Goal: Task Accomplishment & Management: Use online tool/utility

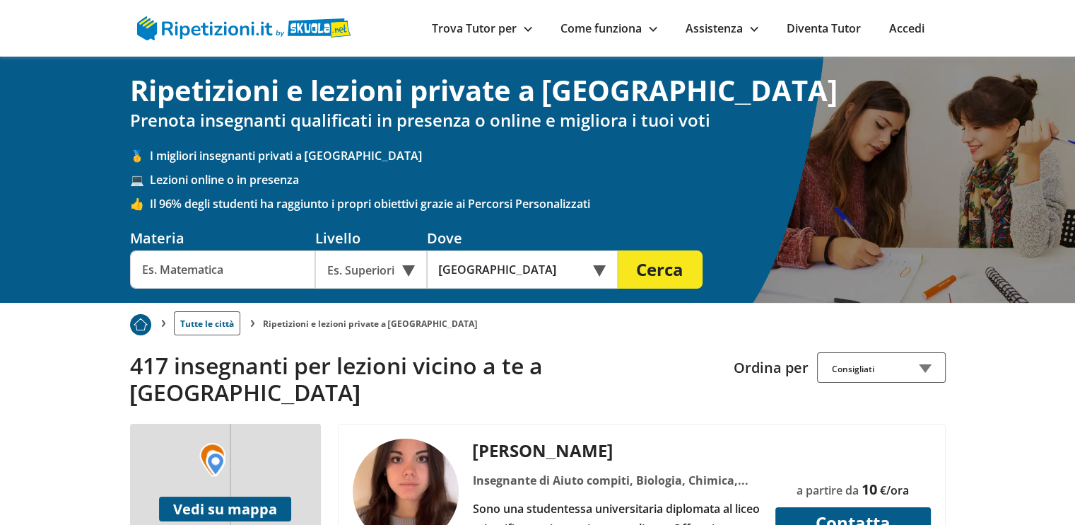
click at [414, 269] on div "Es. Superiori" at bounding box center [371, 269] width 112 height 38
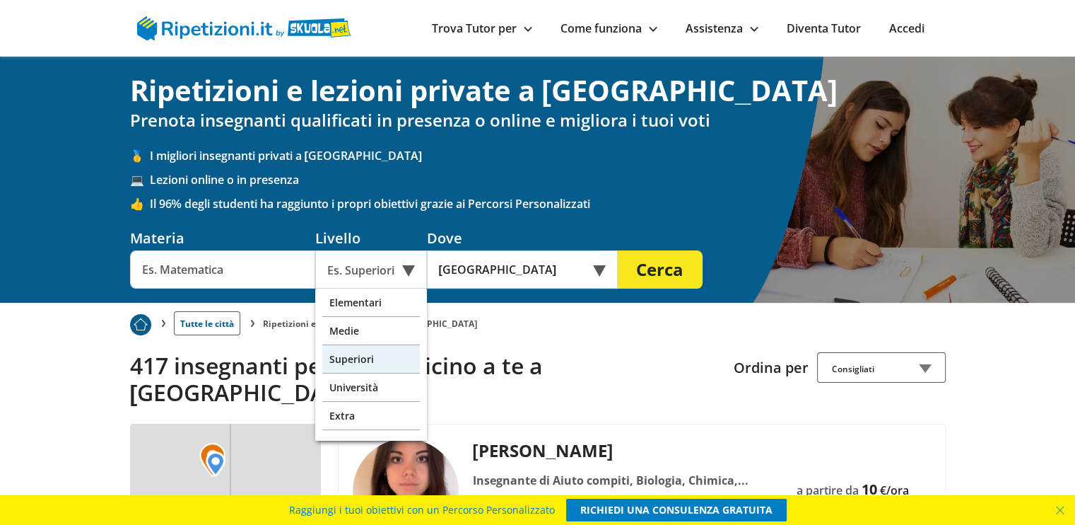
click at [366, 356] on div "Superiori" at bounding box center [371, 359] width 98 height 28
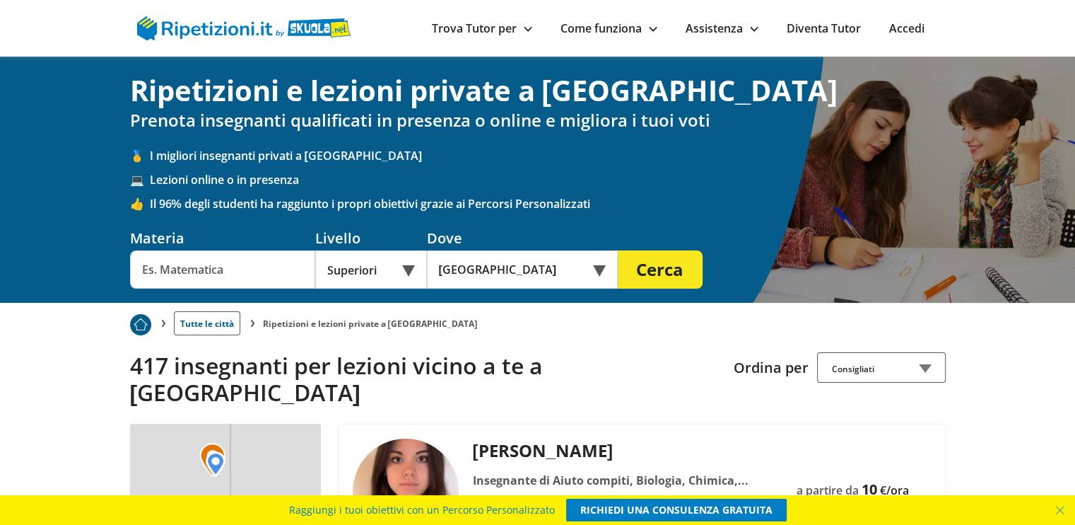
click at [274, 271] on input "text" at bounding box center [222, 269] width 185 height 38
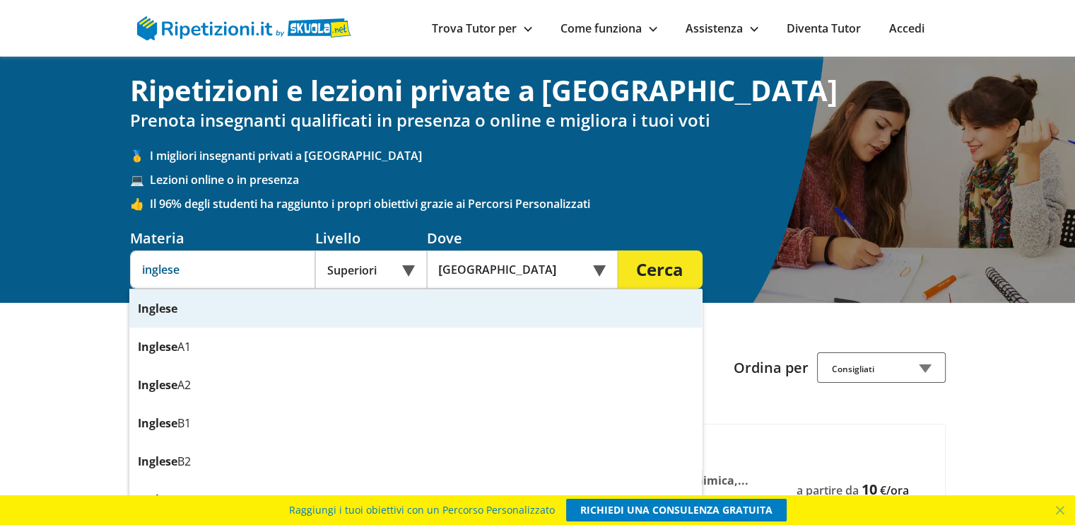
click at [163, 308] on strong "Inglese" at bounding box center [158, 309] width 40 height 16
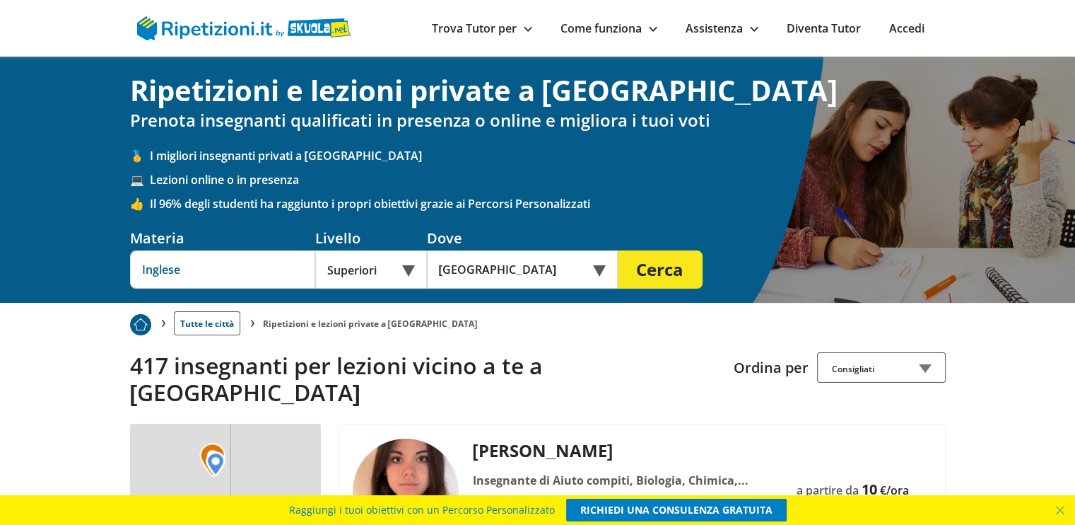
type input "Inglese"
click at [665, 265] on button "Cerca" at bounding box center [660, 269] width 85 height 38
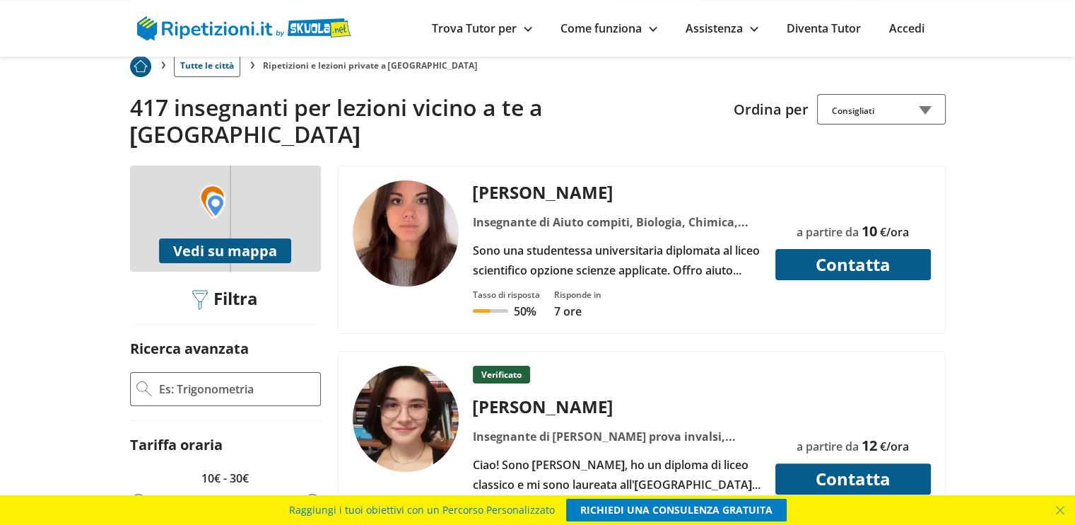
scroll to position [247, 0]
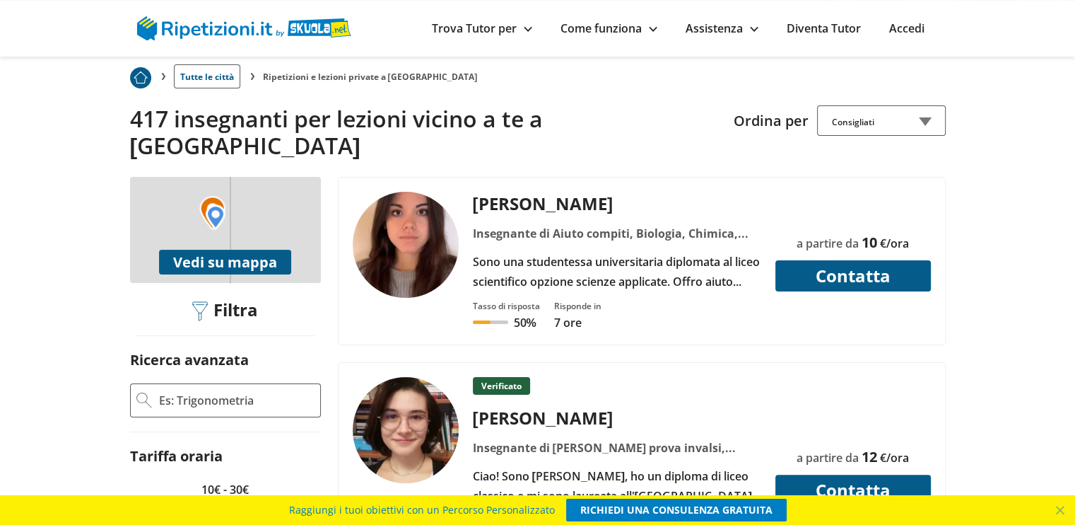
click at [252, 390] on input "Ricerca avanzata" at bounding box center [236, 400] width 157 height 21
type input "inglese"
click button "Applica filtri" at bounding box center [0, 0] width 0 height 0
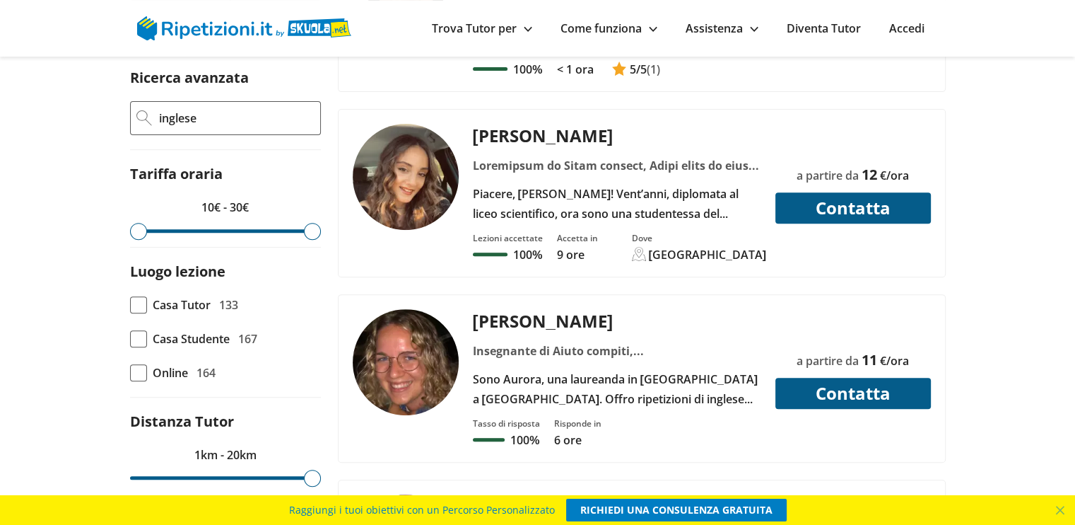
scroll to position [552, 0]
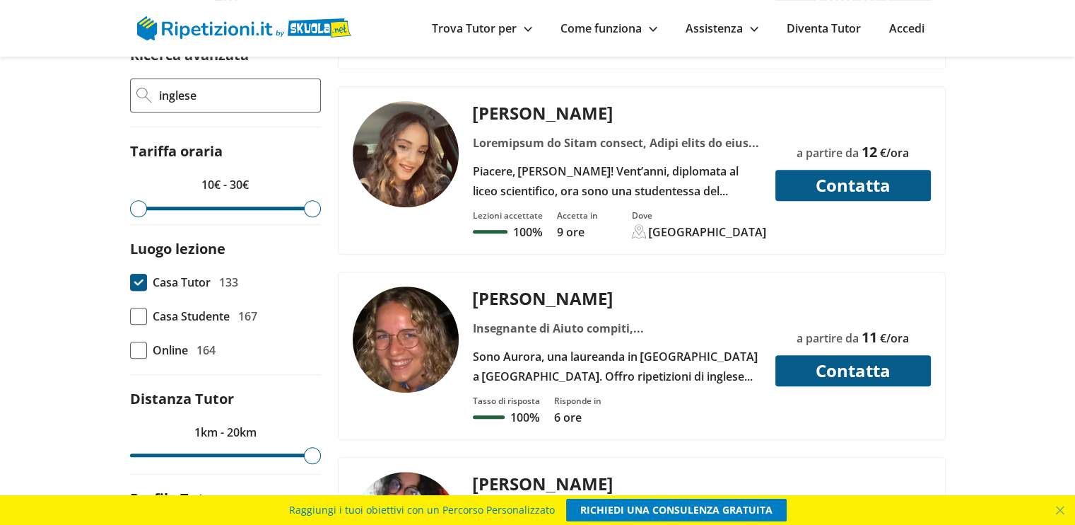
click at [139, 274] on span at bounding box center [138, 282] width 17 height 17
click at [130, 282] on input "Casa Tutor 133" at bounding box center [130, 282] width 0 height 0
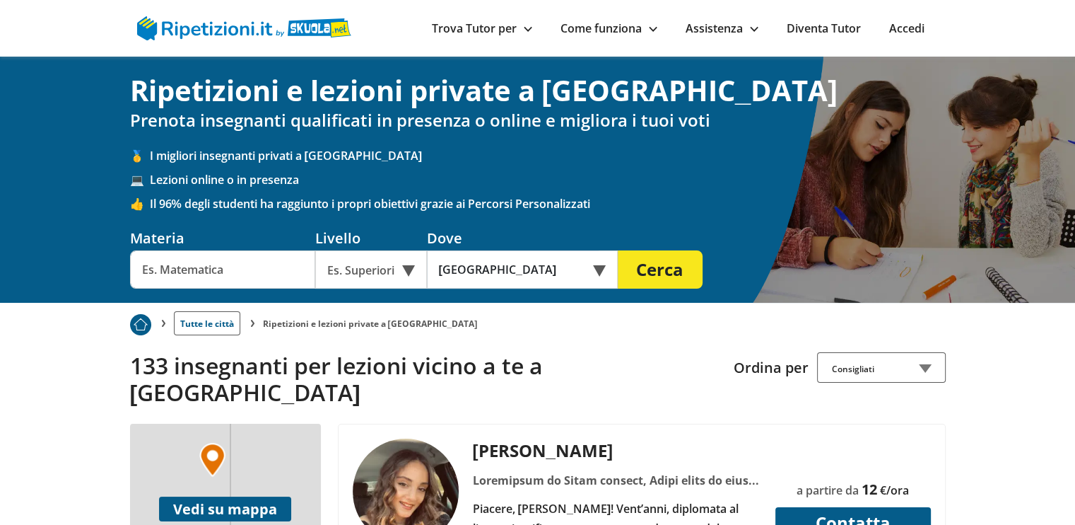
scroll to position [459, 0]
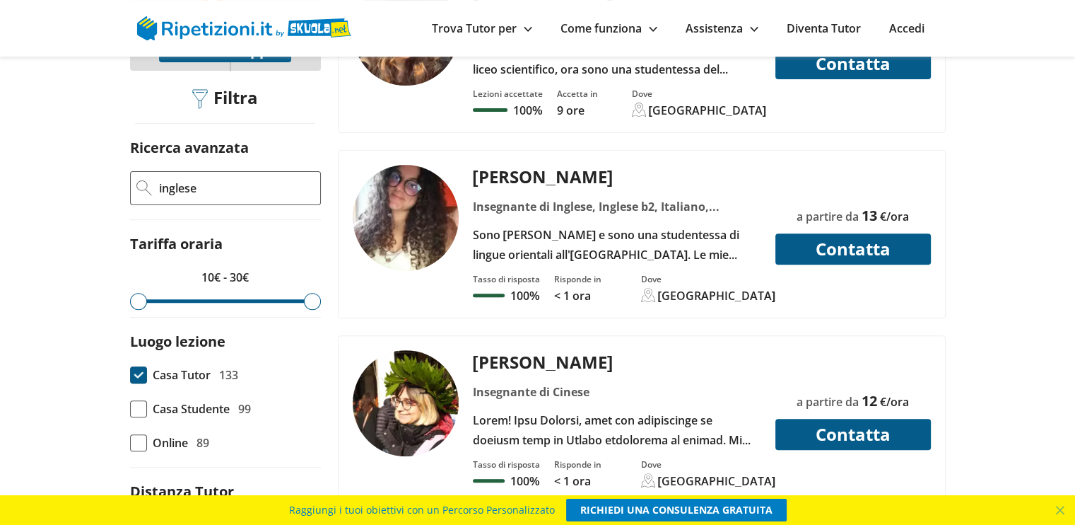
click at [218, 275] on div "10€ - 30€" at bounding box center [225, 284] width 191 height 35
drag, startPoint x: 314, startPoint y: 274, endPoint x: 151, endPoint y: 280, distance: 162.7
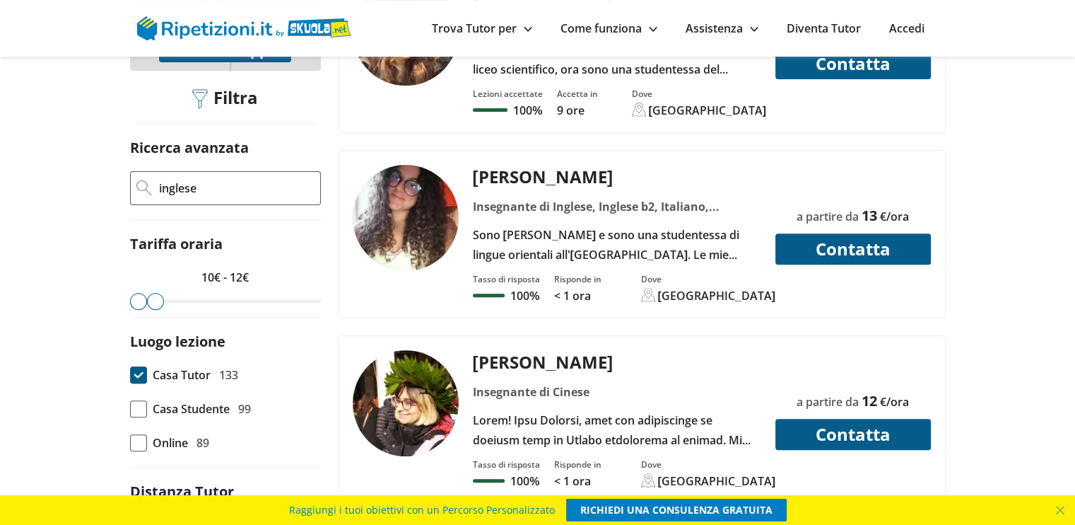
type input "12"
click at [151, 299] on input "range" at bounding box center [225, 301] width 191 height 4
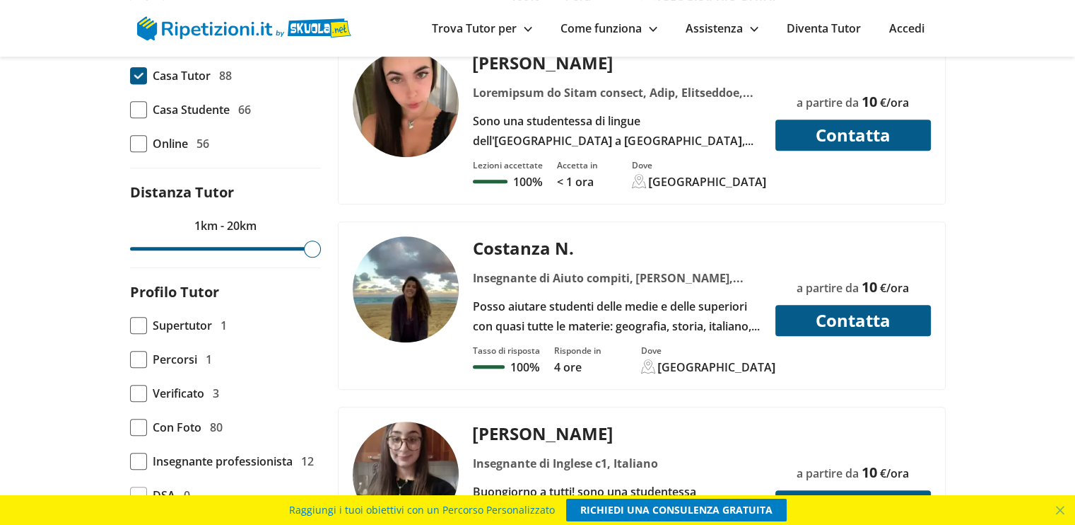
scroll to position [769, 0]
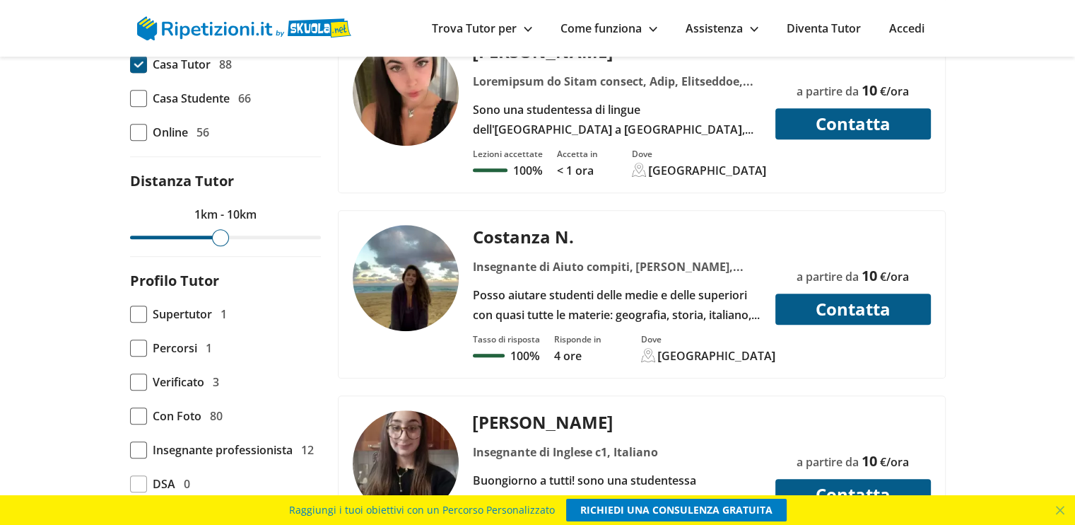
drag, startPoint x: 312, startPoint y: 209, endPoint x: 221, endPoint y: 218, distance: 91.0
type input "10"
click at [221, 235] on input "range" at bounding box center [225, 237] width 191 height 4
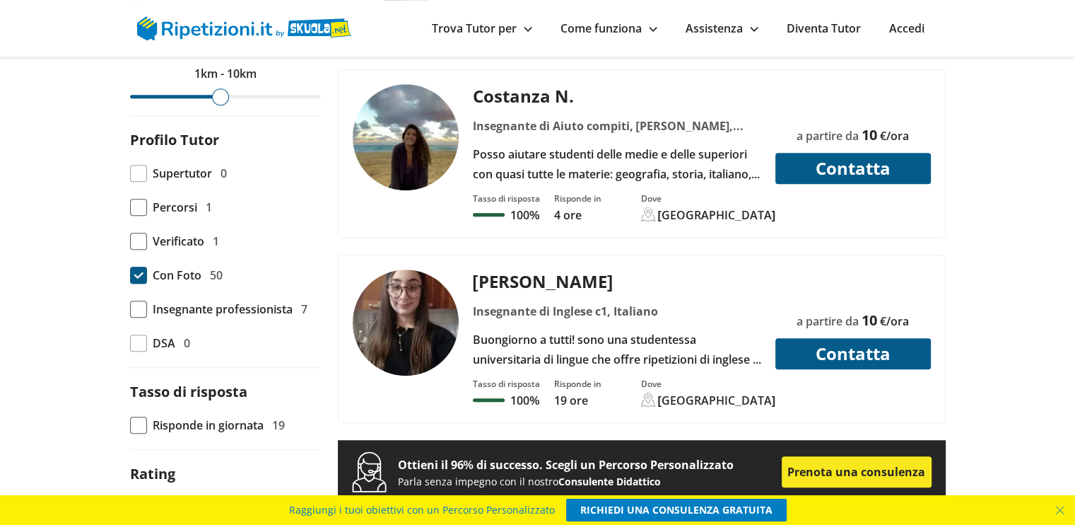
click at [139, 267] on span at bounding box center [138, 275] width 17 height 17
click at [130, 275] on input "Con Foto 50" at bounding box center [130, 275] width 0 height 0
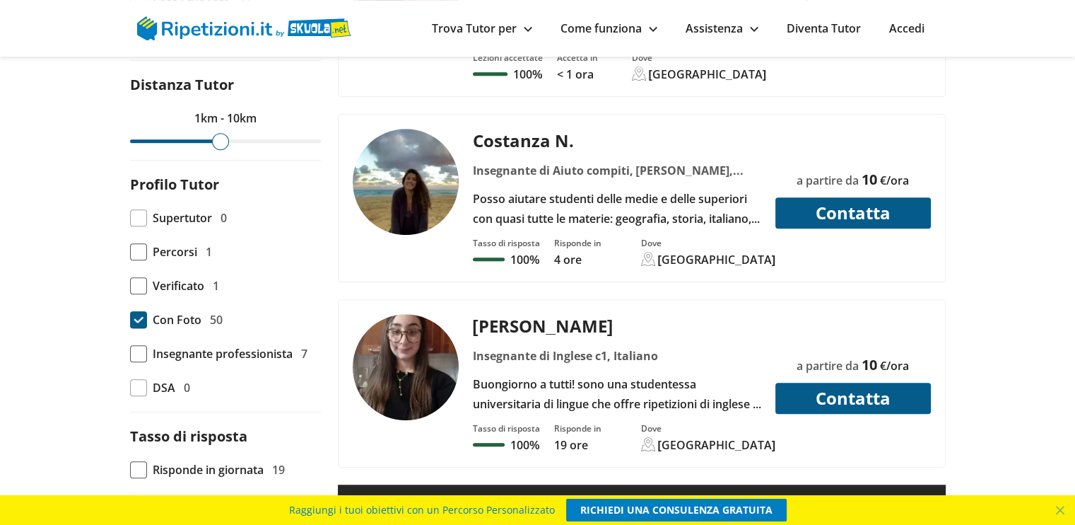
scroll to position [844, 0]
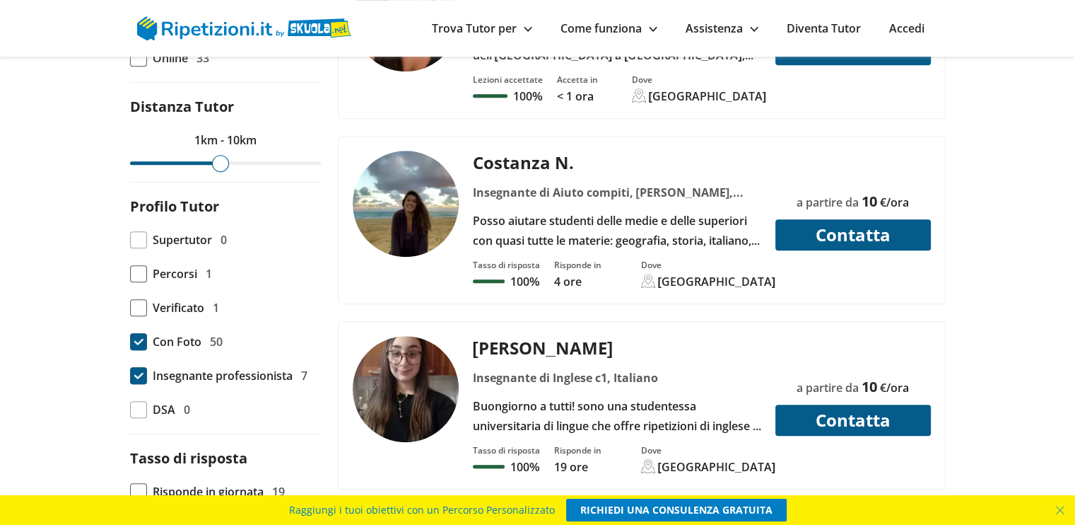
click at [141, 367] on span at bounding box center [138, 375] width 17 height 17
click at [130, 375] on input "Insegnante professionista 7" at bounding box center [130, 375] width 0 height 0
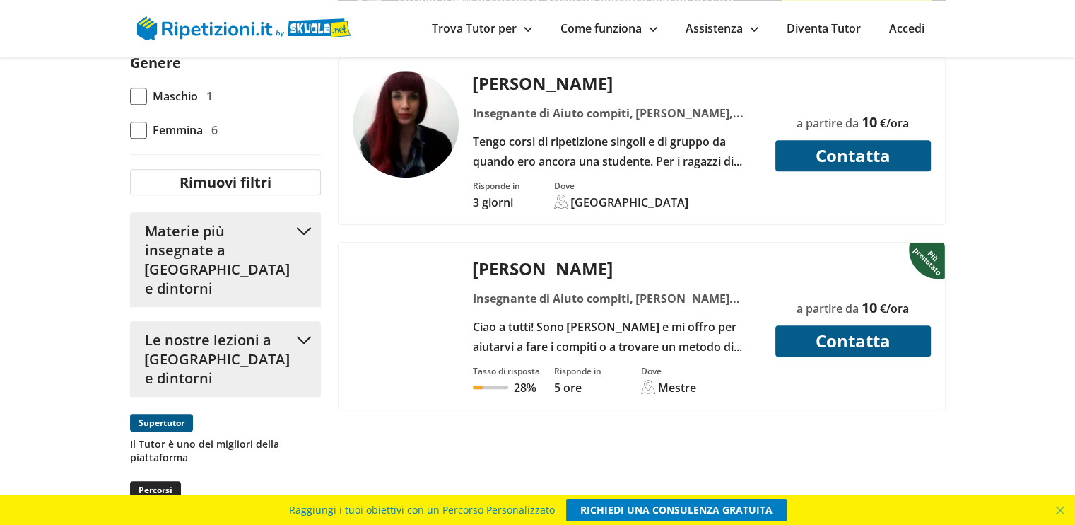
scroll to position [1384, 0]
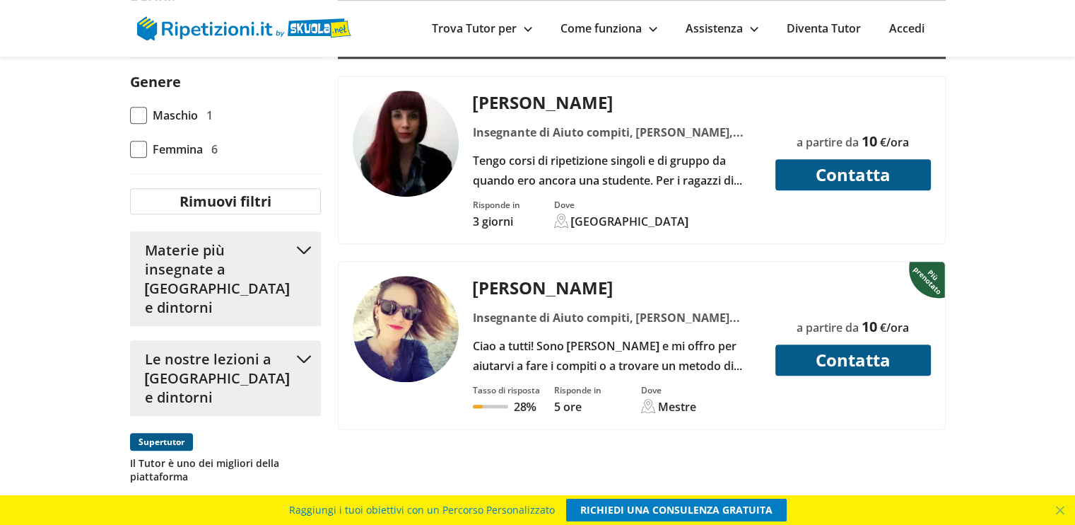
drag, startPoint x: 1085, startPoint y: 42, endPoint x: 1083, endPoint y: 165, distance: 123.8
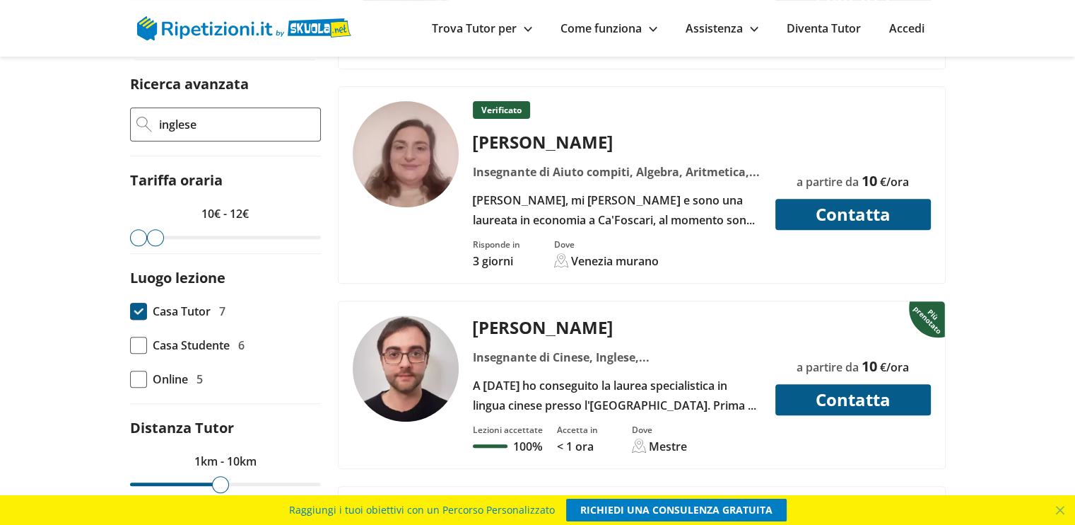
scroll to position [515, 0]
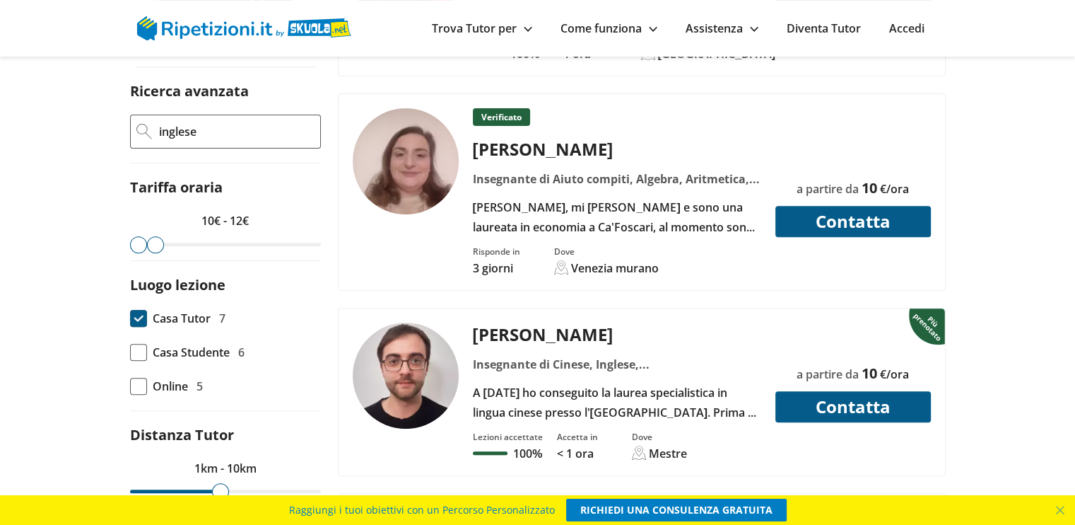
click at [376, 334] on img at bounding box center [406, 375] width 106 height 106
